Goal: Task Accomplishment & Management: Use online tool/utility

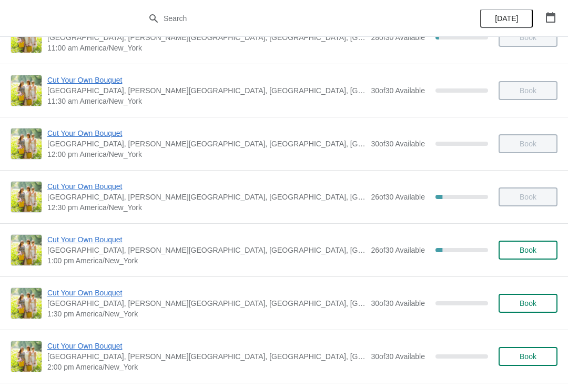
scroll to position [308, 0]
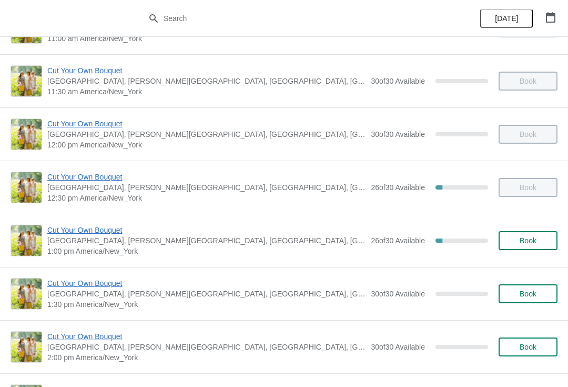
click at [79, 174] on span "Cut Your Own Bouquet" at bounding box center [206, 177] width 318 height 11
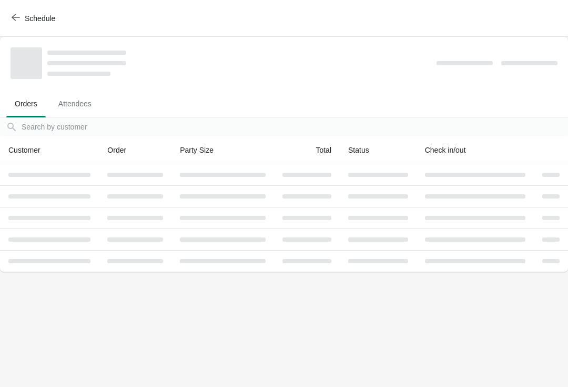
scroll to position [0, 0]
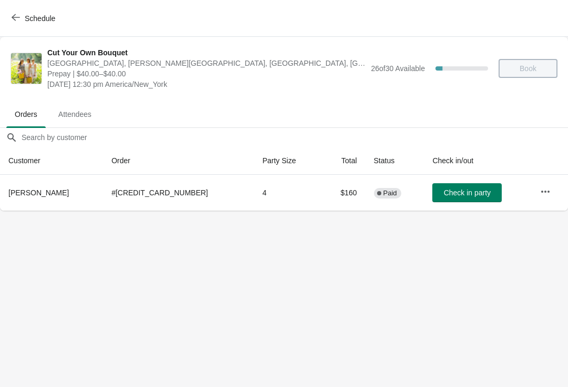
click at [453, 187] on button "Check in party" at bounding box center [467, 192] width 69 height 19
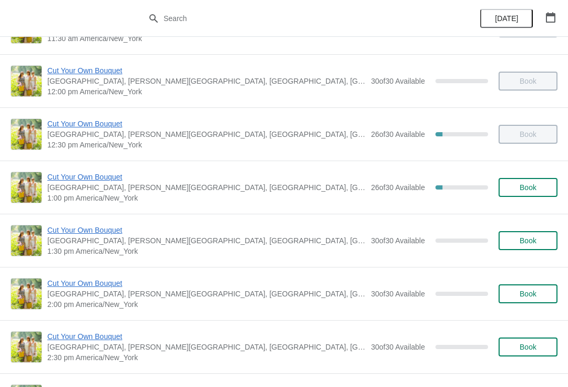
scroll to position [364, 0]
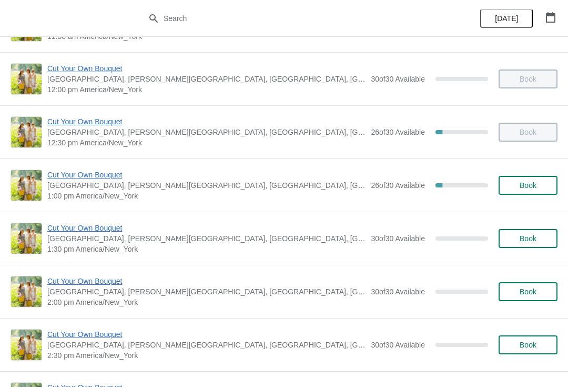
click at [105, 177] on span "Cut Your Own Bouquet" at bounding box center [206, 174] width 318 height 11
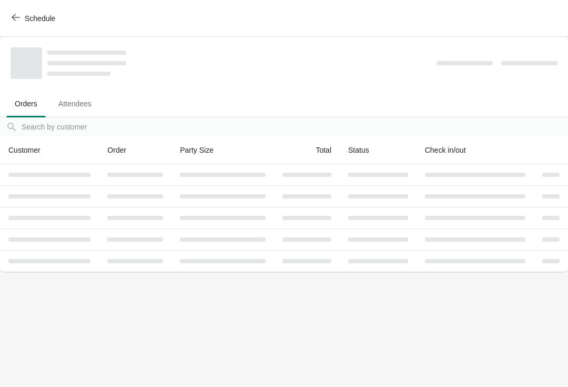
scroll to position [0, 0]
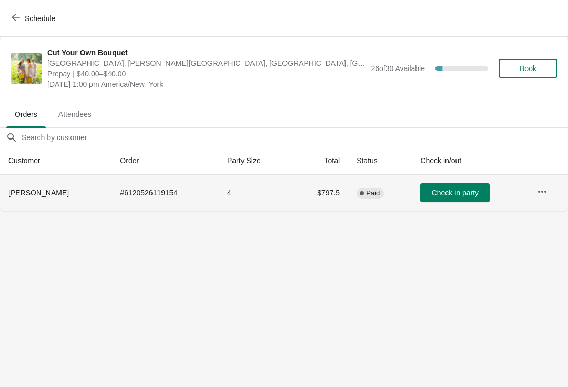
click at [119, 193] on td "# 6120526119154" at bounding box center [165, 193] width 107 height 36
click at [537, 191] on icon "button" at bounding box center [542, 191] width 11 height 11
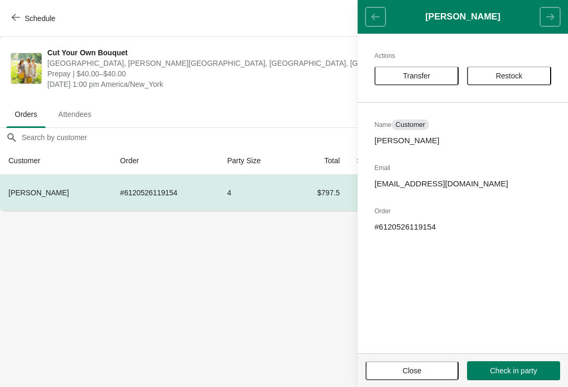
click at [296, 281] on body "Schedule Cut Your Own [GEOGRAPHIC_DATA][PERSON_NAME], [GEOGRAPHIC_DATA], [GEOGR…" at bounding box center [284, 193] width 568 height 387
click at [376, 13] on header "[PERSON_NAME]" at bounding box center [463, 17] width 211 height 34
click at [308, 299] on body "Schedule Cut Your Own [GEOGRAPHIC_DATA][PERSON_NAME], [GEOGRAPHIC_DATA], [GEOGR…" at bounding box center [284, 193] width 568 height 387
click at [384, 20] on header "[PERSON_NAME]" at bounding box center [463, 17] width 211 height 34
click at [428, 379] on button "Close" at bounding box center [412, 370] width 93 height 19
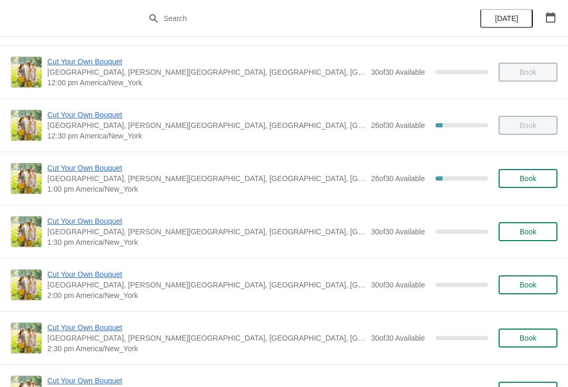
scroll to position [372, 0]
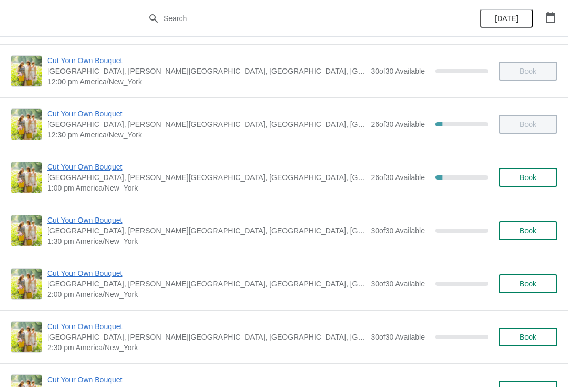
click at [87, 165] on span "Cut Your Own Bouquet" at bounding box center [206, 167] width 318 height 11
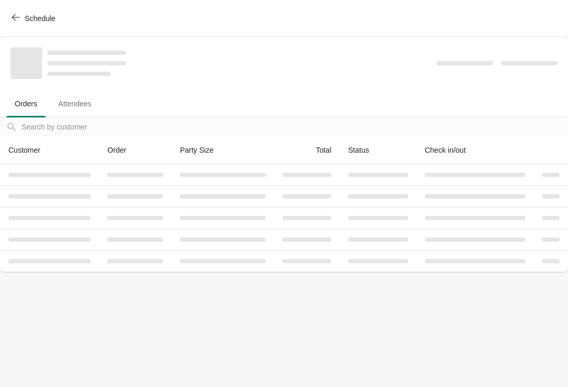
scroll to position [0, 0]
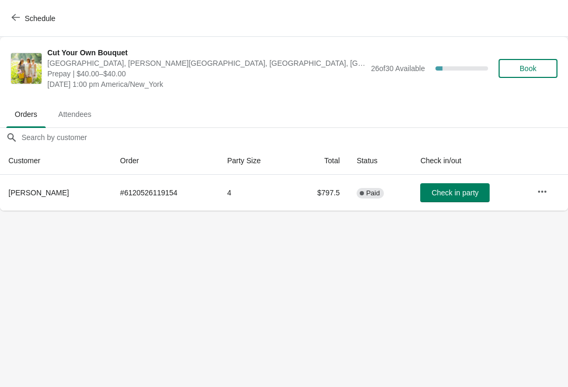
click at [452, 192] on span "Check in party" at bounding box center [455, 192] width 47 height 8
